Goal: Find specific page/section: Find specific page/section

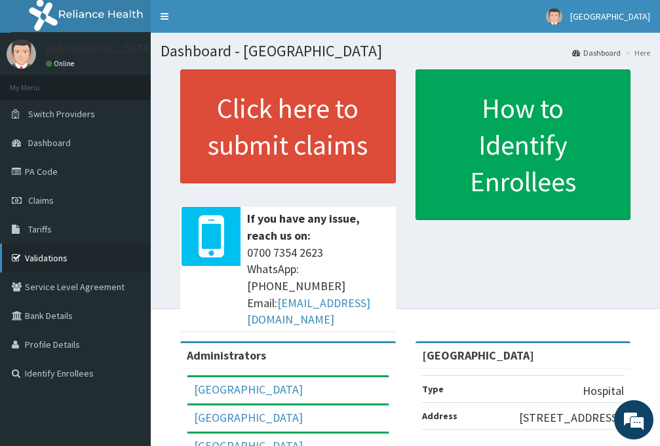
click at [47, 258] on link "Validations" at bounding box center [75, 258] width 151 height 29
click at [55, 258] on link "Validations" at bounding box center [75, 258] width 151 height 29
click at [54, 258] on link "Validations" at bounding box center [75, 258] width 151 height 29
click at [56, 258] on link "Validations" at bounding box center [75, 258] width 151 height 29
click at [60, 256] on link "Validations" at bounding box center [75, 258] width 151 height 29
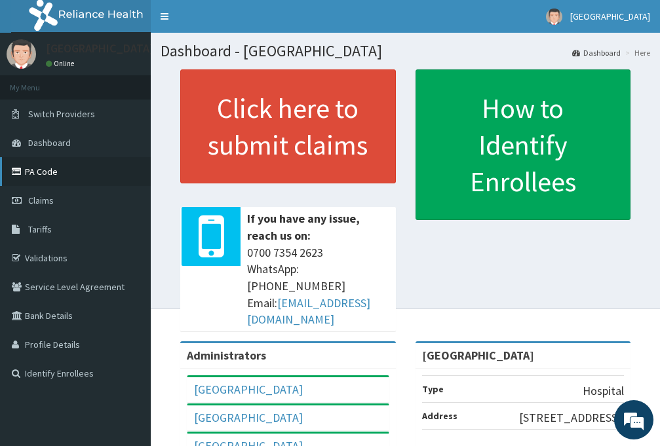
click at [50, 171] on link "PA Code" at bounding box center [75, 171] width 151 height 29
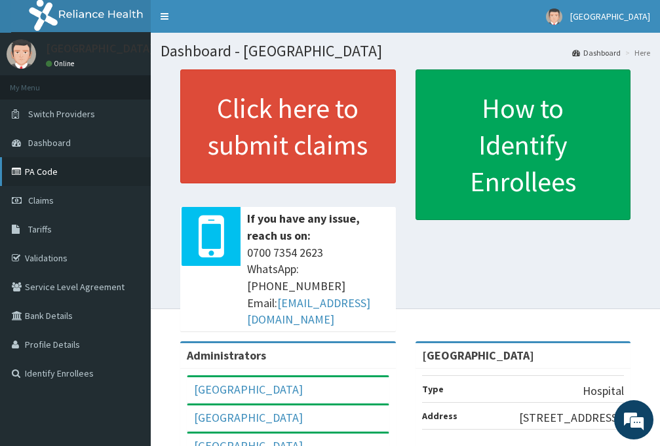
click at [50, 171] on link "PA Code" at bounding box center [75, 171] width 151 height 29
